Goal: Task Accomplishment & Management: Manage account settings

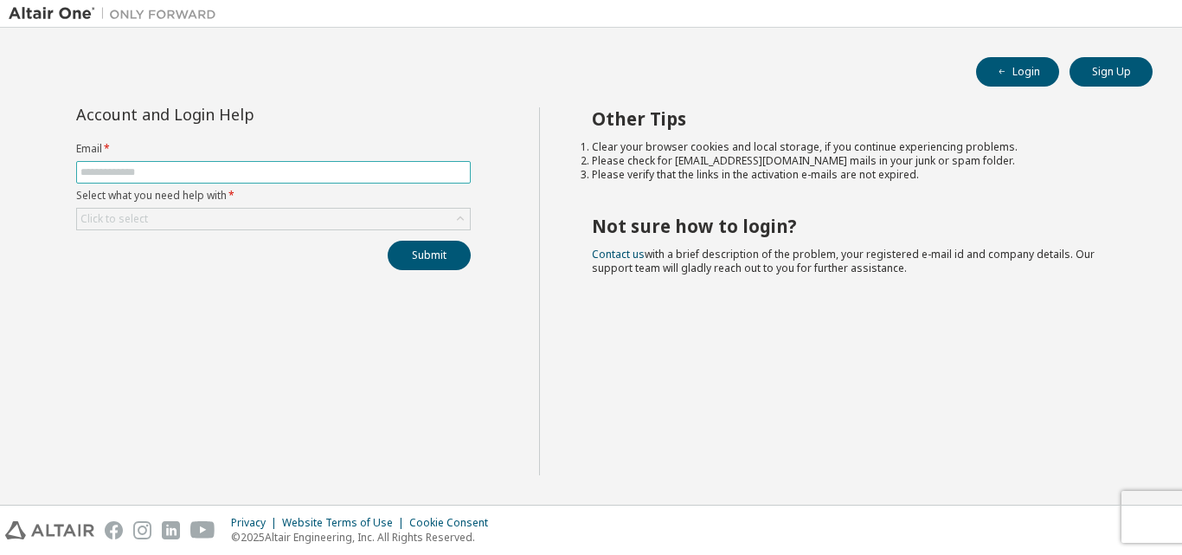
click at [228, 165] on input "text" at bounding box center [273, 172] width 386 height 14
click at [242, 171] on input "text" at bounding box center [273, 172] width 386 height 14
click at [244, 175] on input "text" at bounding box center [273, 172] width 386 height 14
type input "**********"
click at [248, 215] on div "Click to select" at bounding box center [273, 219] width 393 height 21
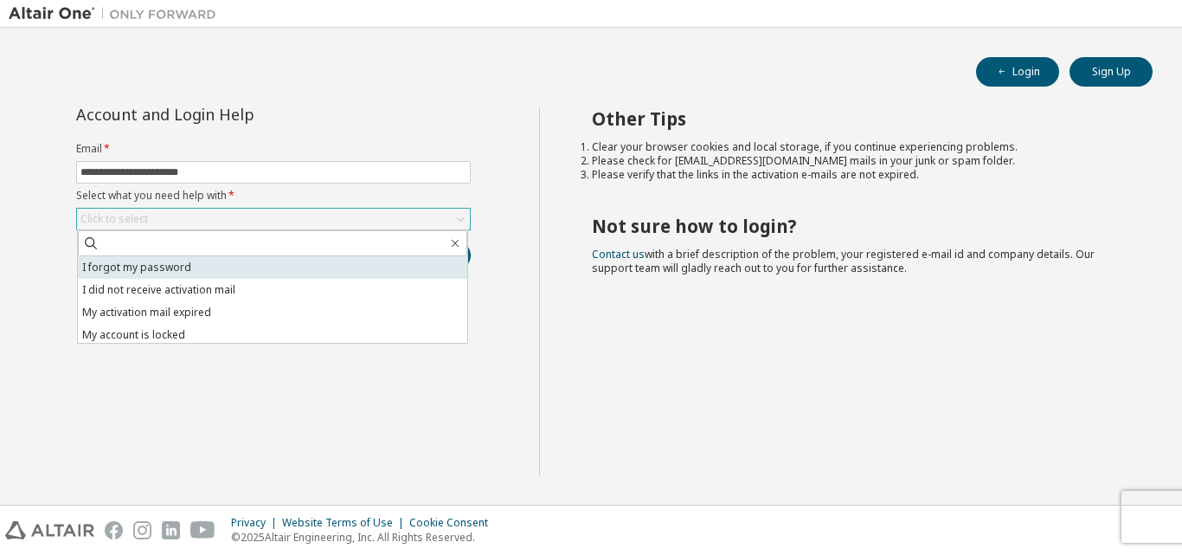
click at [180, 269] on li "I forgot my password" at bounding box center [272, 267] width 389 height 23
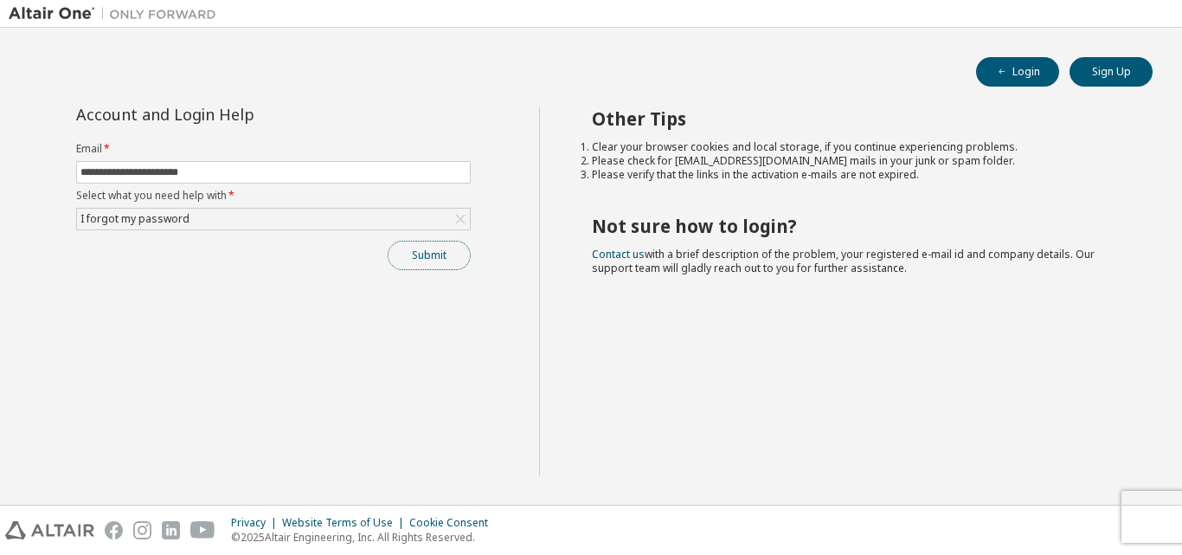
click at [459, 261] on button "Submit" at bounding box center [429, 255] width 83 height 29
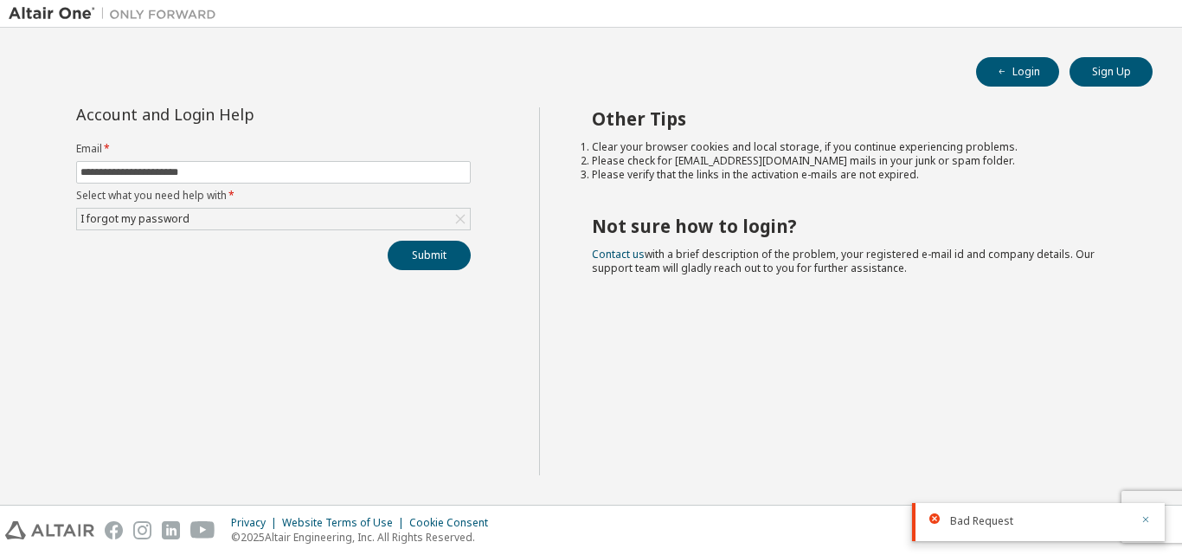
click at [1142, 519] on icon "button" at bounding box center [1146, 519] width 10 height 10
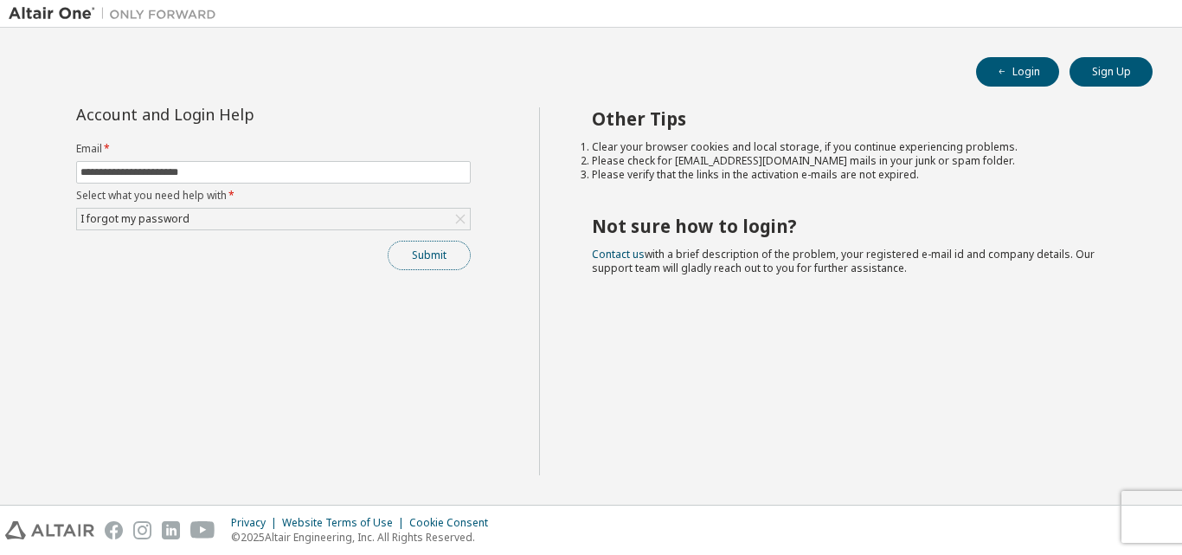
click at [465, 255] on button "Submit" at bounding box center [429, 255] width 83 height 29
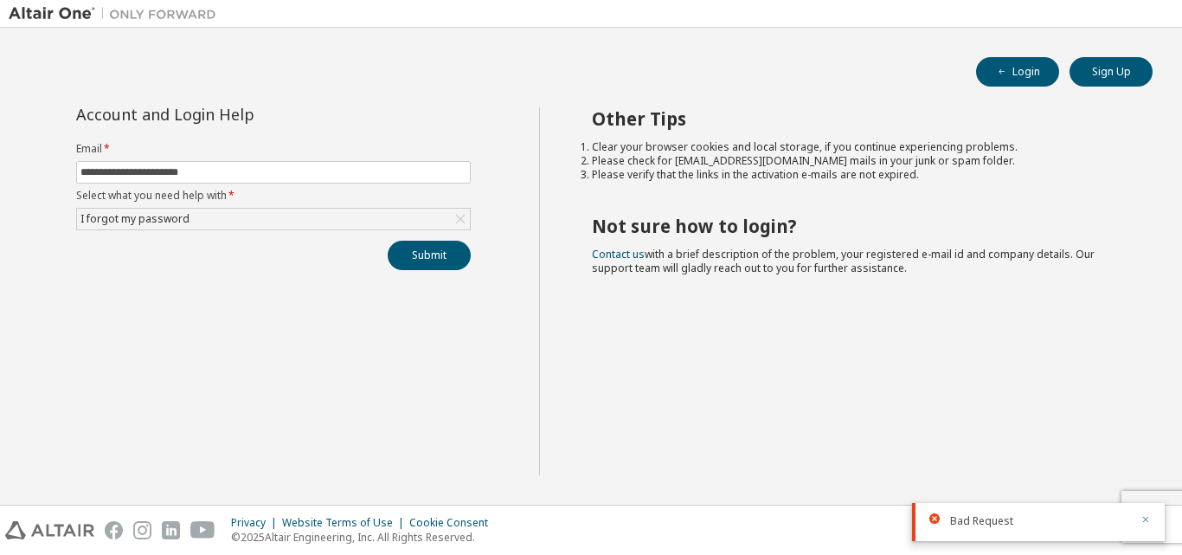
click at [1149, 523] on icon "button" at bounding box center [1146, 519] width 10 height 10
click at [1151, 511] on div "Privacy Website Terms of Use Cookie Consent © 2025 Altair Engineering, Inc. All…" at bounding box center [591, 529] width 1182 height 49
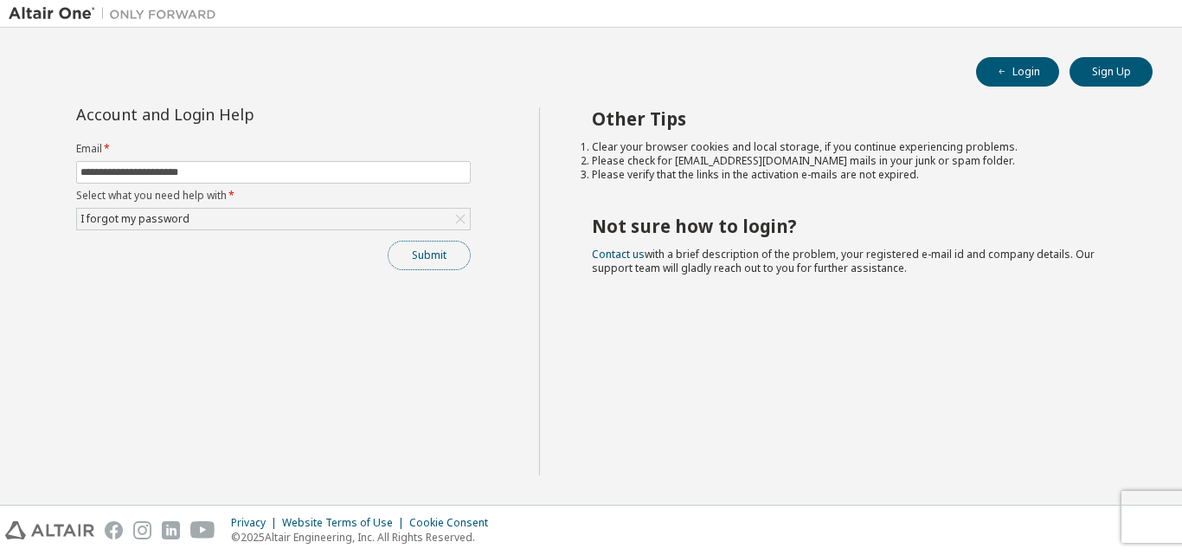
click at [440, 252] on button "Submit" at bounding box center [429, 255] width 83 height 29
click at [424, 256] on button "Submit" at bounding box center [429, 255] width 83 height 29
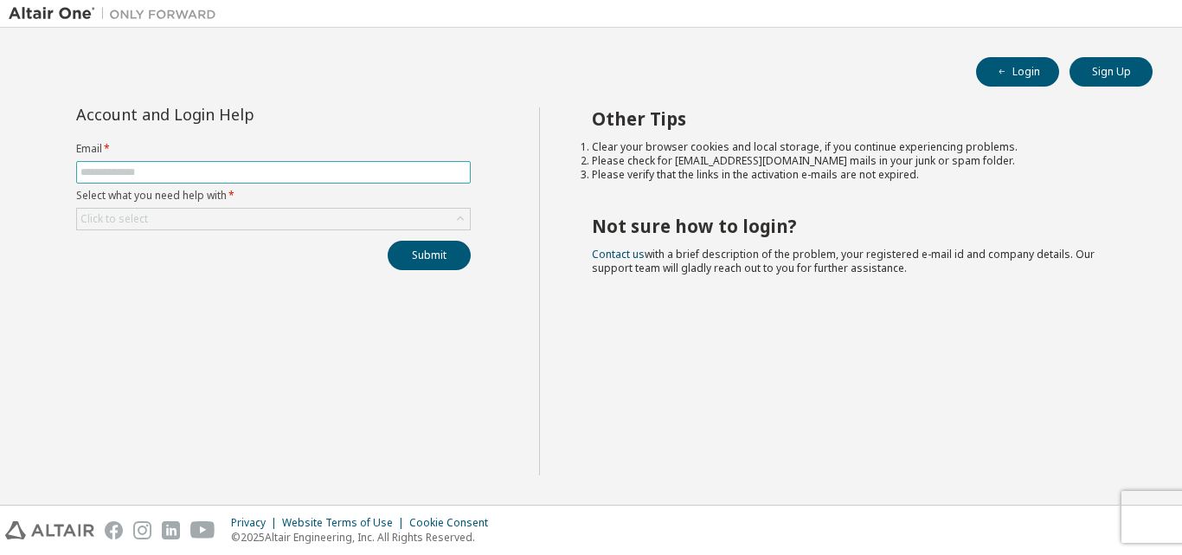
click at [249, 178] on input "text" at bounding box center [273, 172] width 386 height 14
type input "**********"
click at [422, 220] on div "Click to select" at bounding box center [273, 219] width 393 height 21
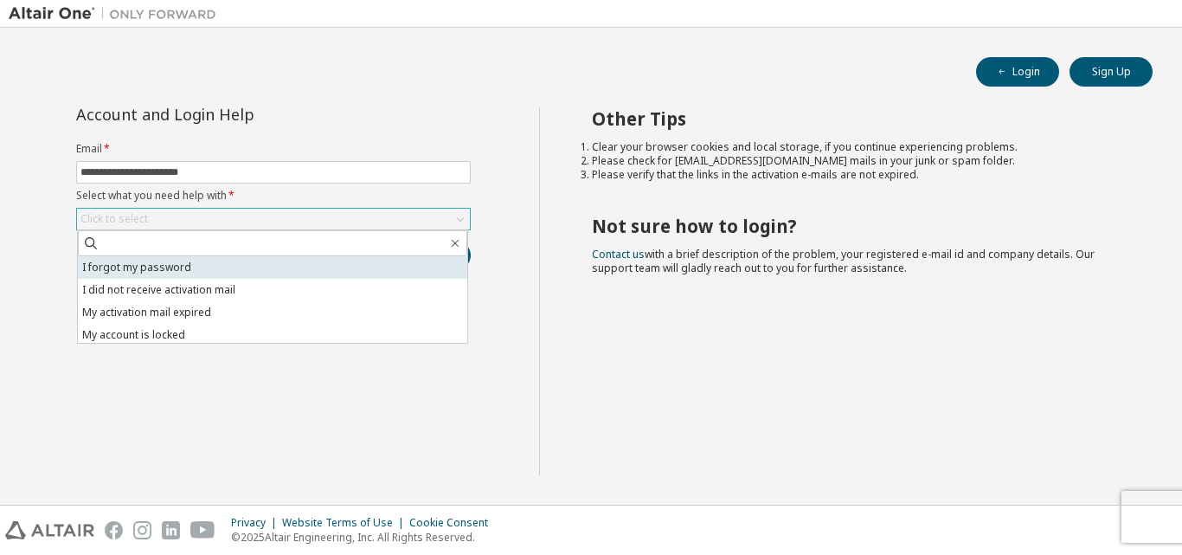
click at [367, 275] on li "I forgot my password" at bounding box center [272, 267] width 389 height 23
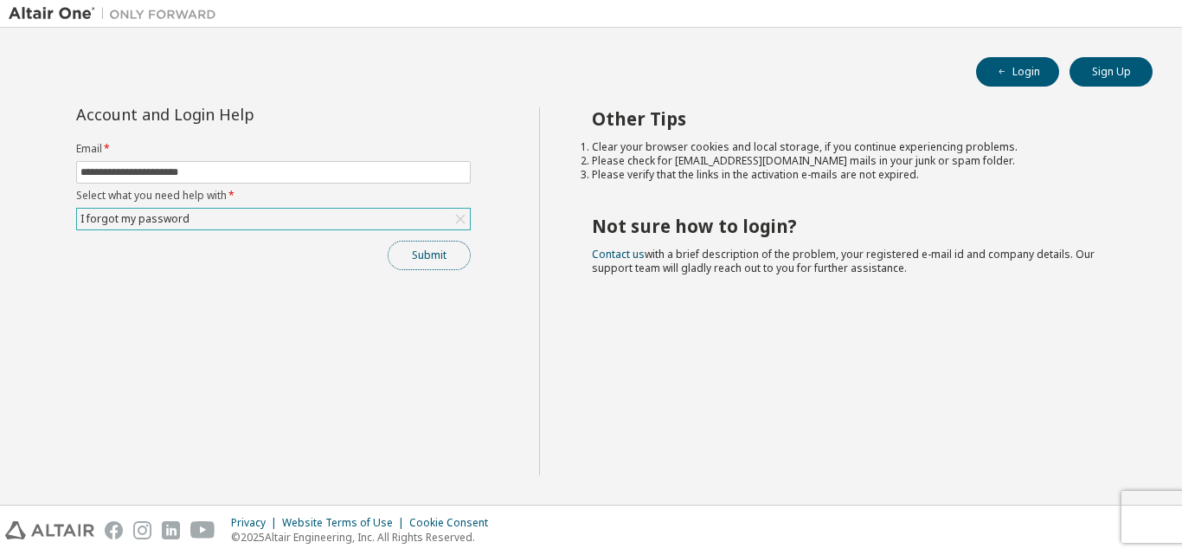
click at [445, 259] on button "Submit" at bounding box center [429, 255] width 83 height 29
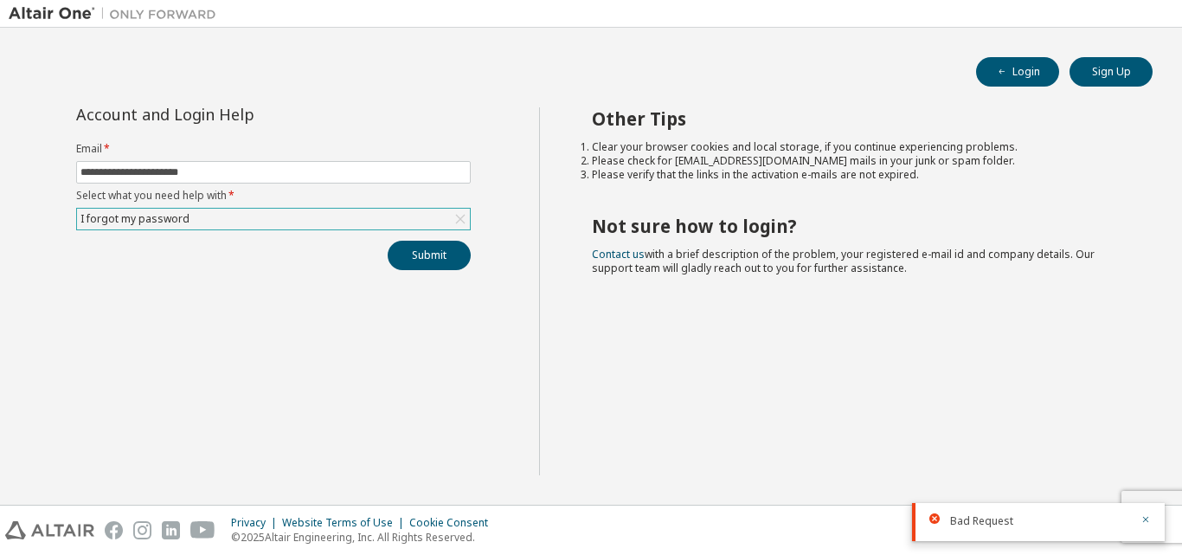
click at [27, 10] on img at bounding box center [117, 13] width 216 height 17
click at [1085, 75] on button "Sign Up" at bounding box center [1111, 71] width 83 height 29
